Goal: Task Accomplishment & Management: Complete application form

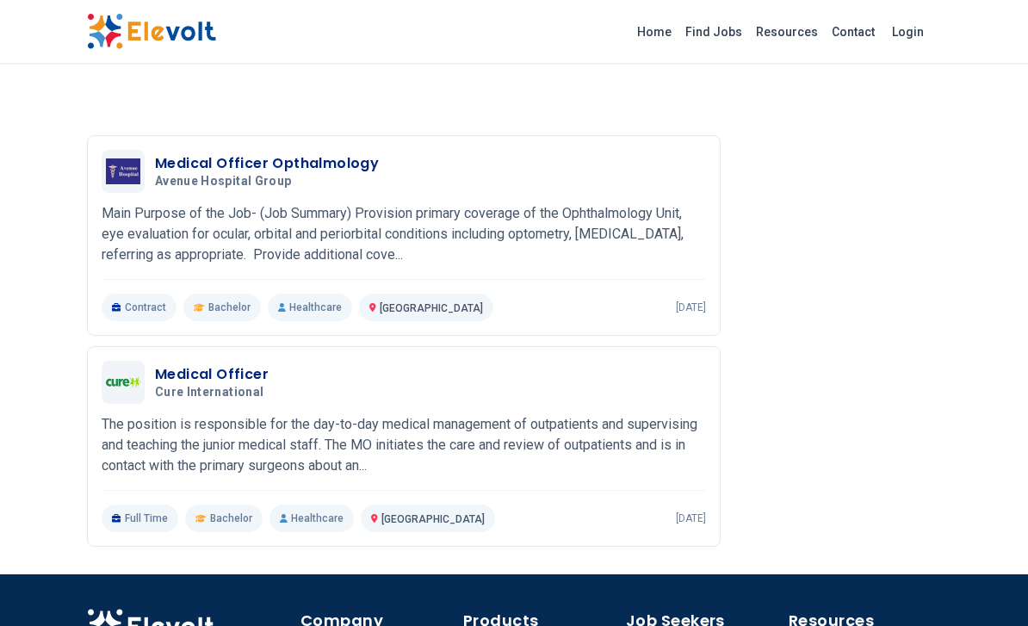
scroll to position [2130, 0]
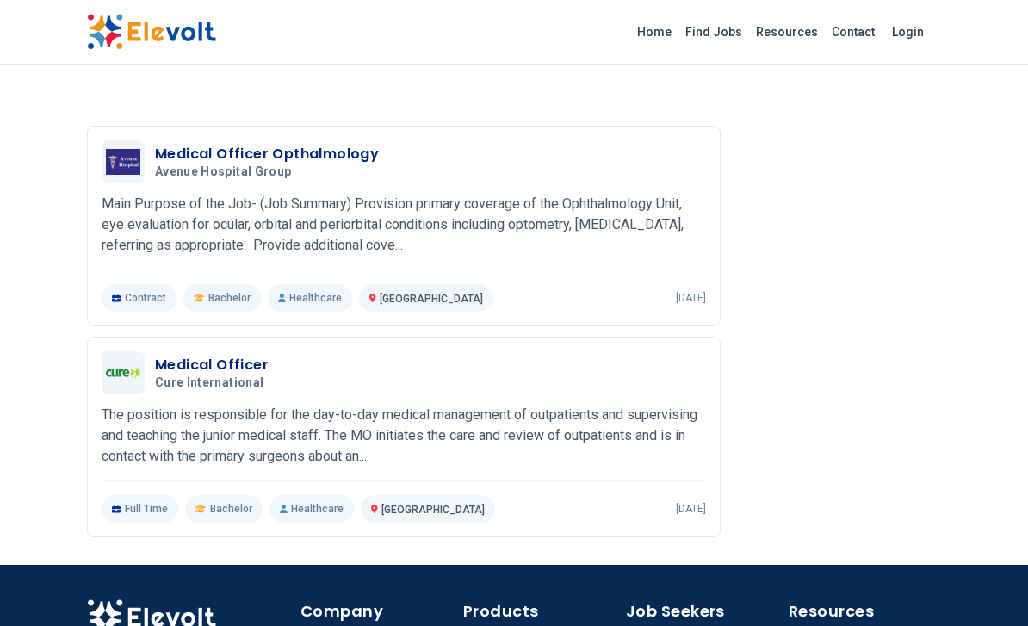
click at [181, 153] on h3 "Medical Officer Opthalmology" at bounding box center [267, 154] width 224 height 21
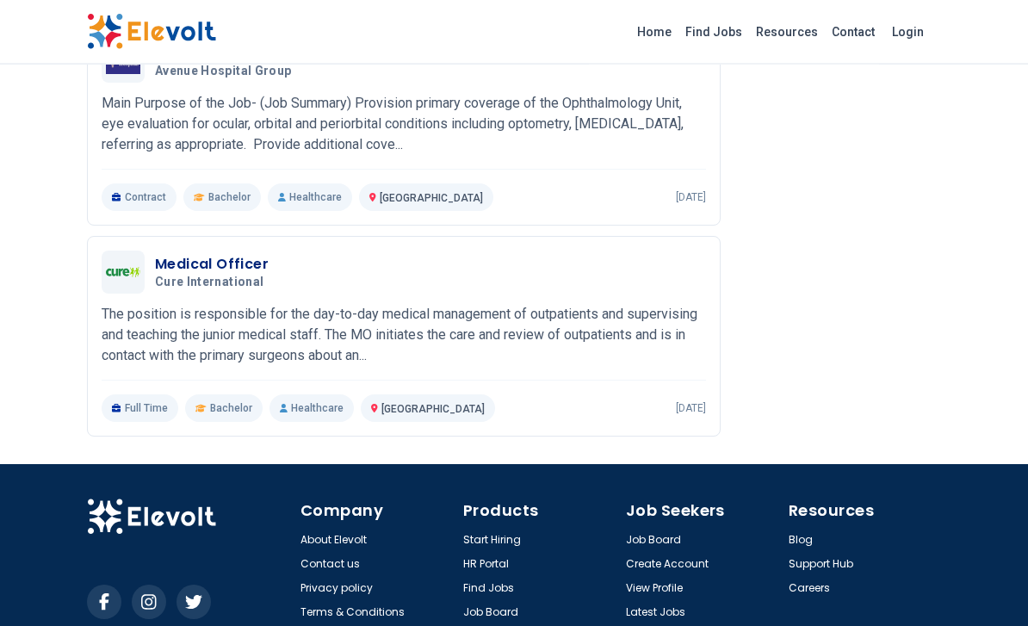
scroll to position [2232, 0]
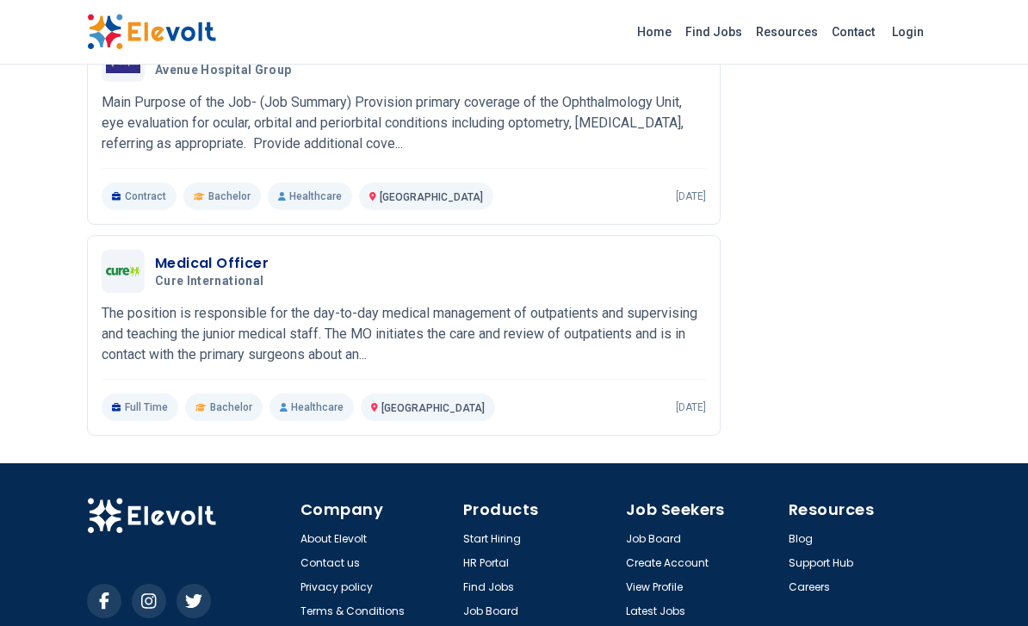
click at [127, 275] on img at bounding box center [123, 271] width 34 height 10
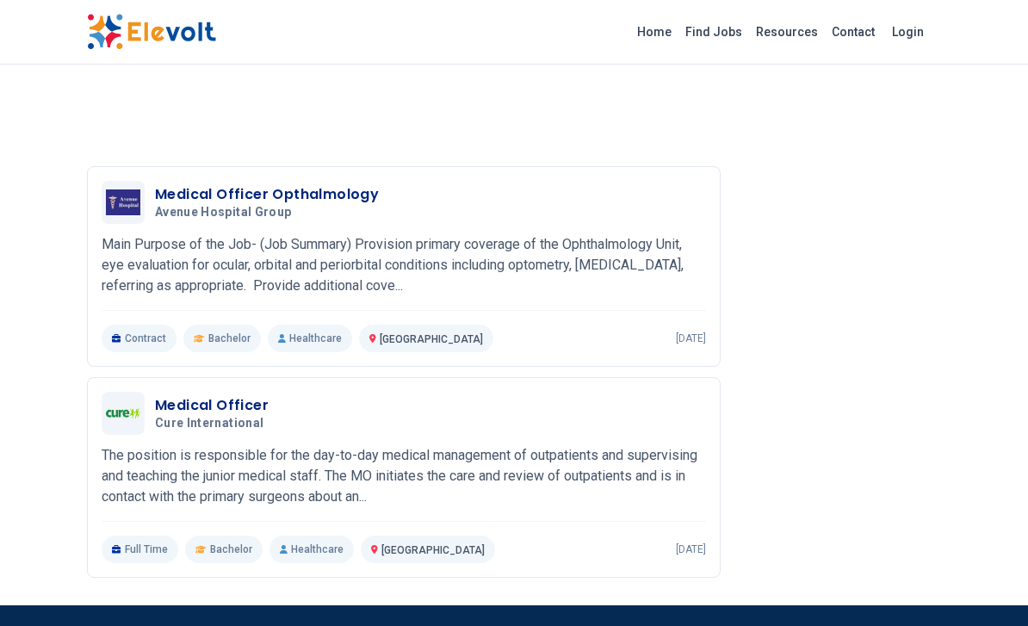
scroll to position [2074, 0]
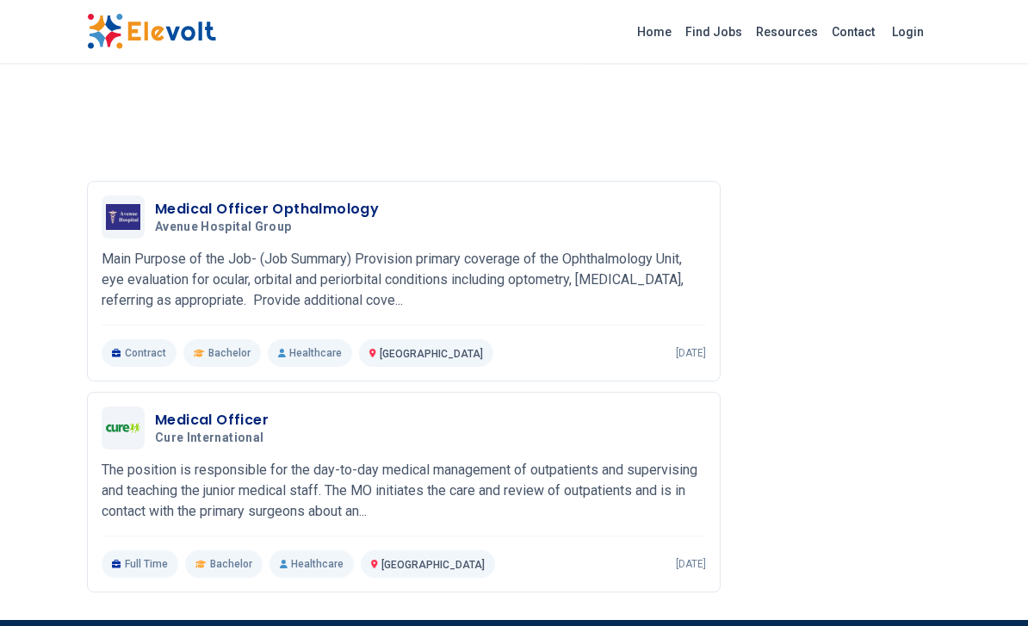
click at [125, 220] on img at bounding box center [123, 218] width 34 height 26
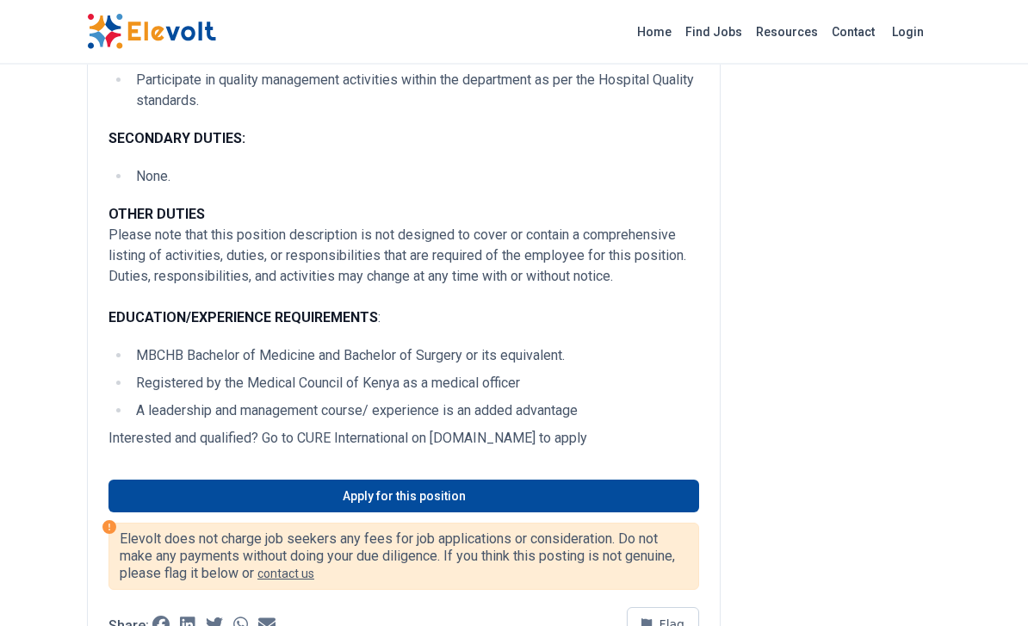
scroll to position [732, 0]
click at [213, 495] on link "Apply for this position" at bounding box center [403, 495] width 590 height 33
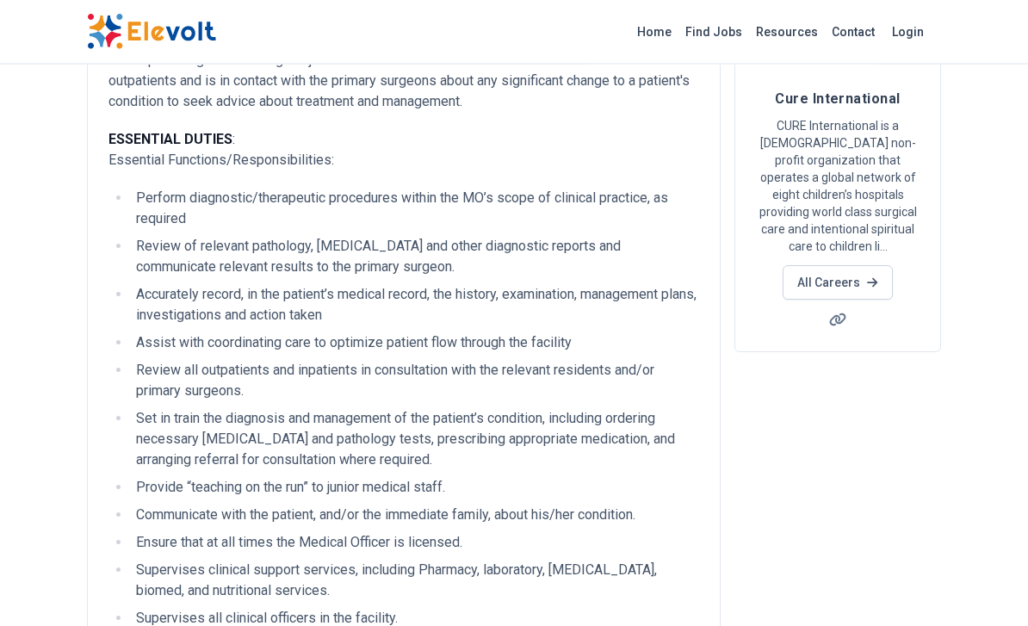
scroll to position [0, 0]
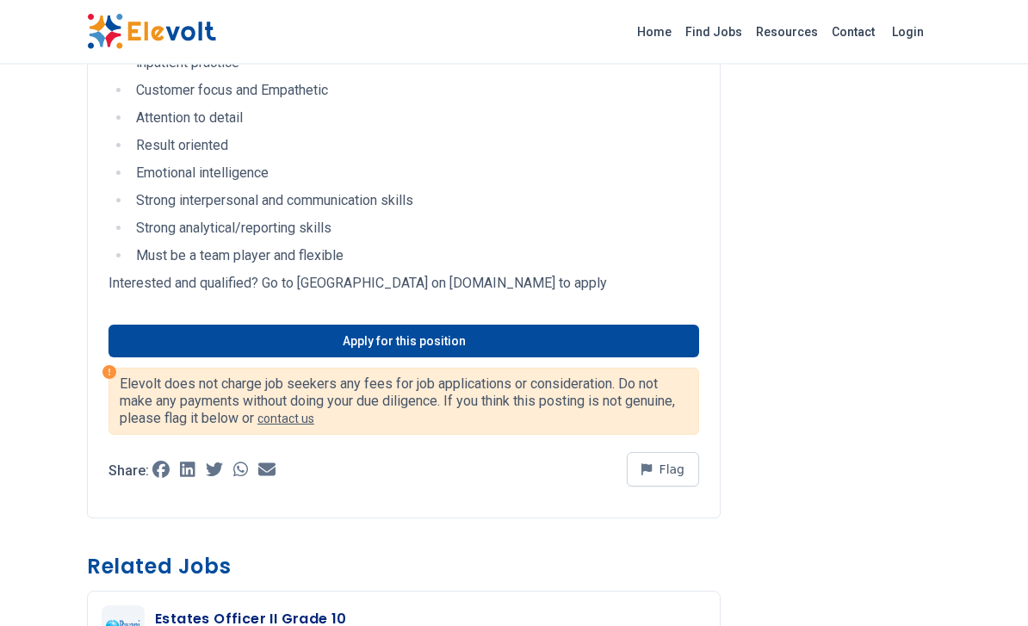
scroll to position [1230, 0]
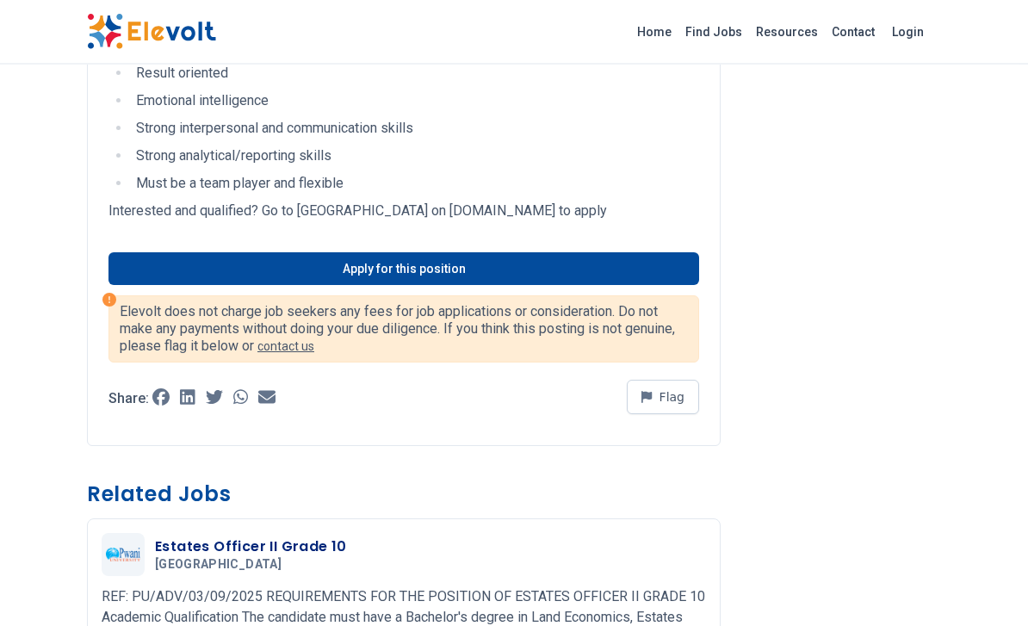
click at [232, 262] on link "Apply for this position" at bounding box center [403, 269] width 590 height 33
